Goal: Information Seeking & Learning: Learn about a topic

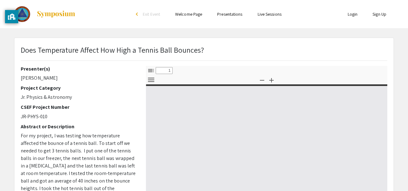
select select "custom"
type input "0"
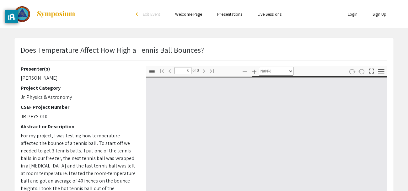
select select "auto"
type input "1"
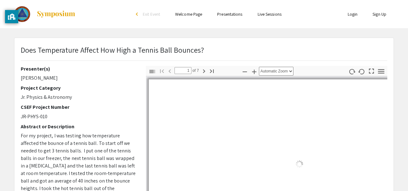
select select "auto"
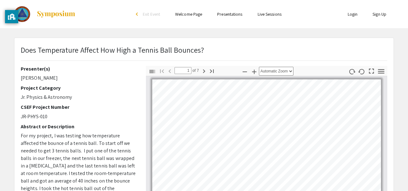
scroll to position [0, 0]
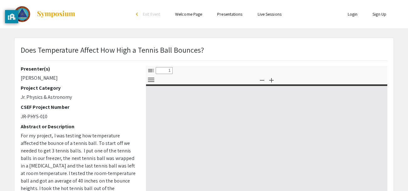
select select "custom"
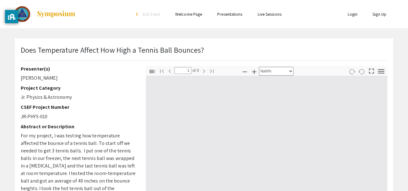
type input "0"
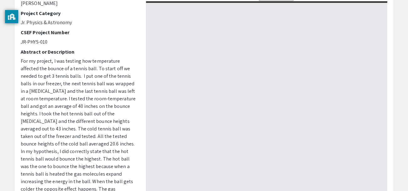
scroll to position [76, 0]
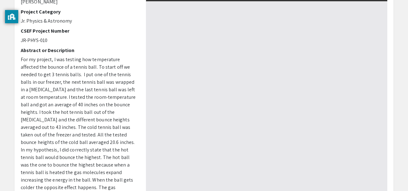
select select "auto"
type input "1"
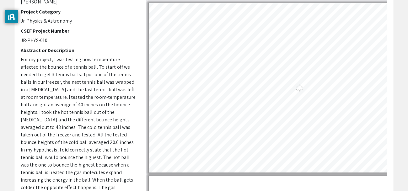
select select "auto"
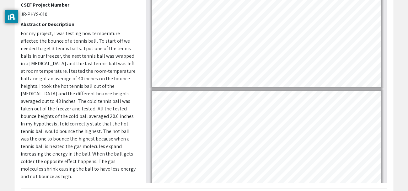
scroll to position [103, 0]
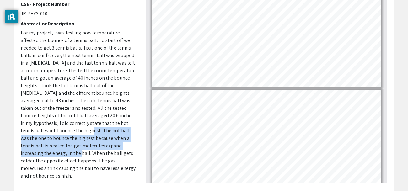
drag, startPoint x: 21, startPoint y: 129, endPoint x: 105, endPoint y: 143, distance: 85.2
click at [105, 143] on span "For my project, I was testing how temperature affected the bounce of a tennis b…" at bounding box center [78, 104] width 115 height 150
copy span "The hot ball was the one to bounce the highest because when a tennis ball is he…"
